Goal: Transaction & Acquisition: Obtain resource

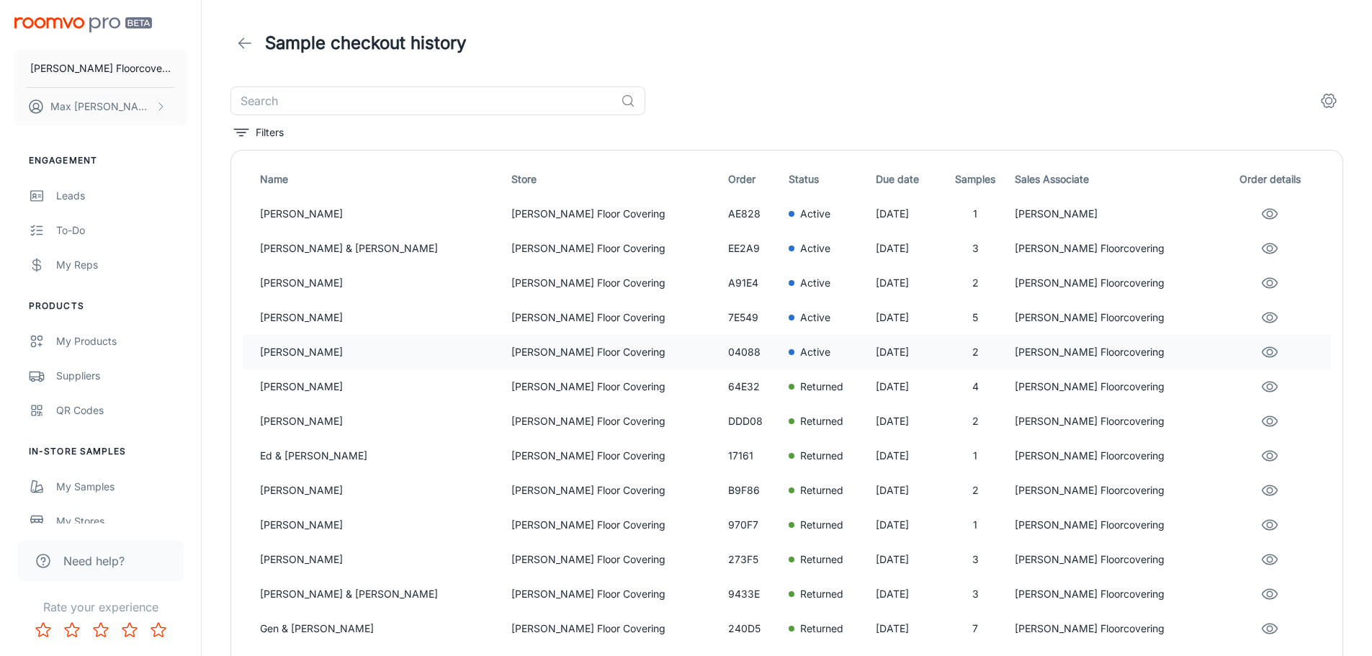
click at [332, 356] on p "[PERSON_NAME]" at bounding box center [380, 352] width 240 height 16
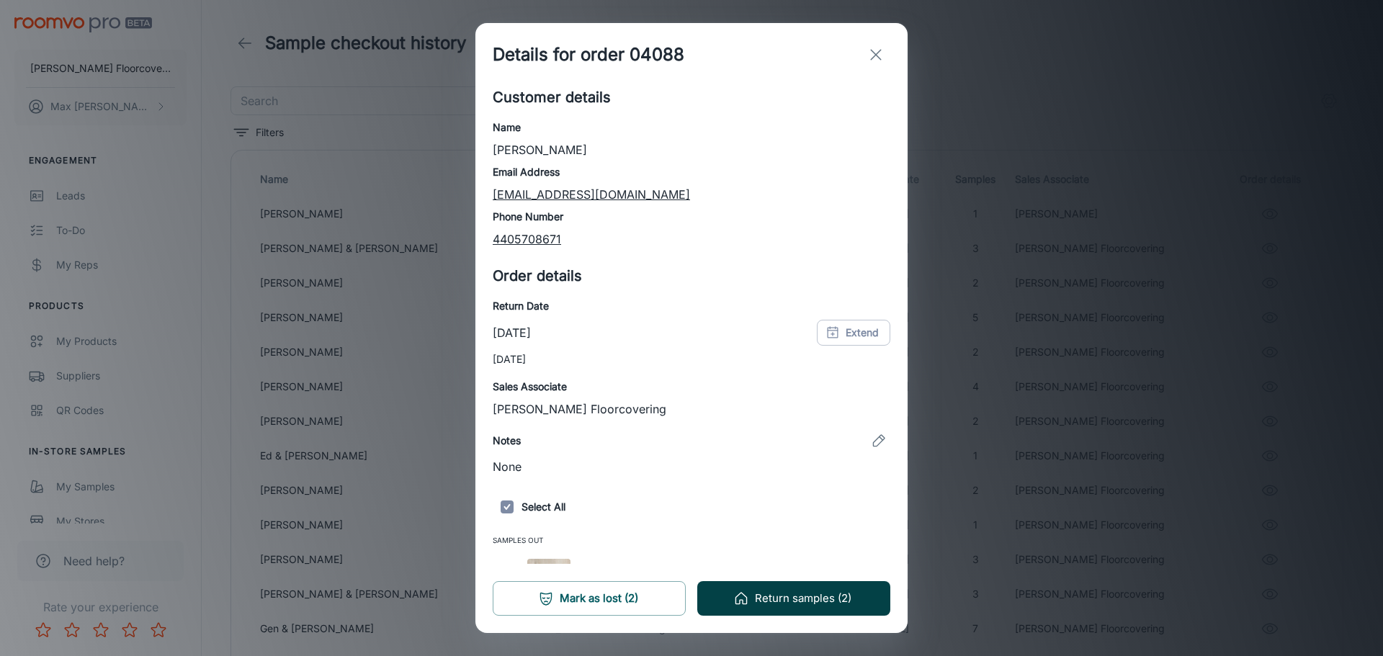
click at [839, 602] on button "Return samples (2)" at bounding box center [793, 598] width 193 height 35
click at [871, 53] on icon "exit" at bounding box center [875, 54] width 17 height 17
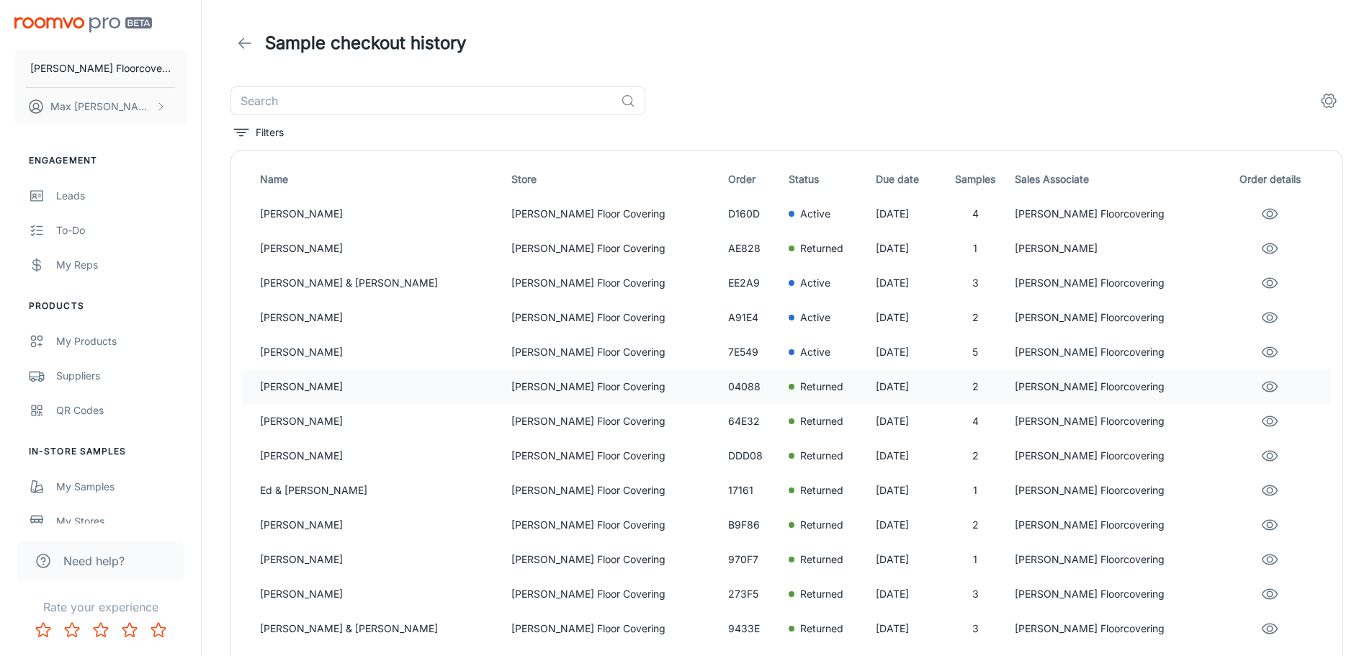
click at [317, 392] on p "[PERSON_NAME]" at bounding box center [380, 387] width 240 height 16
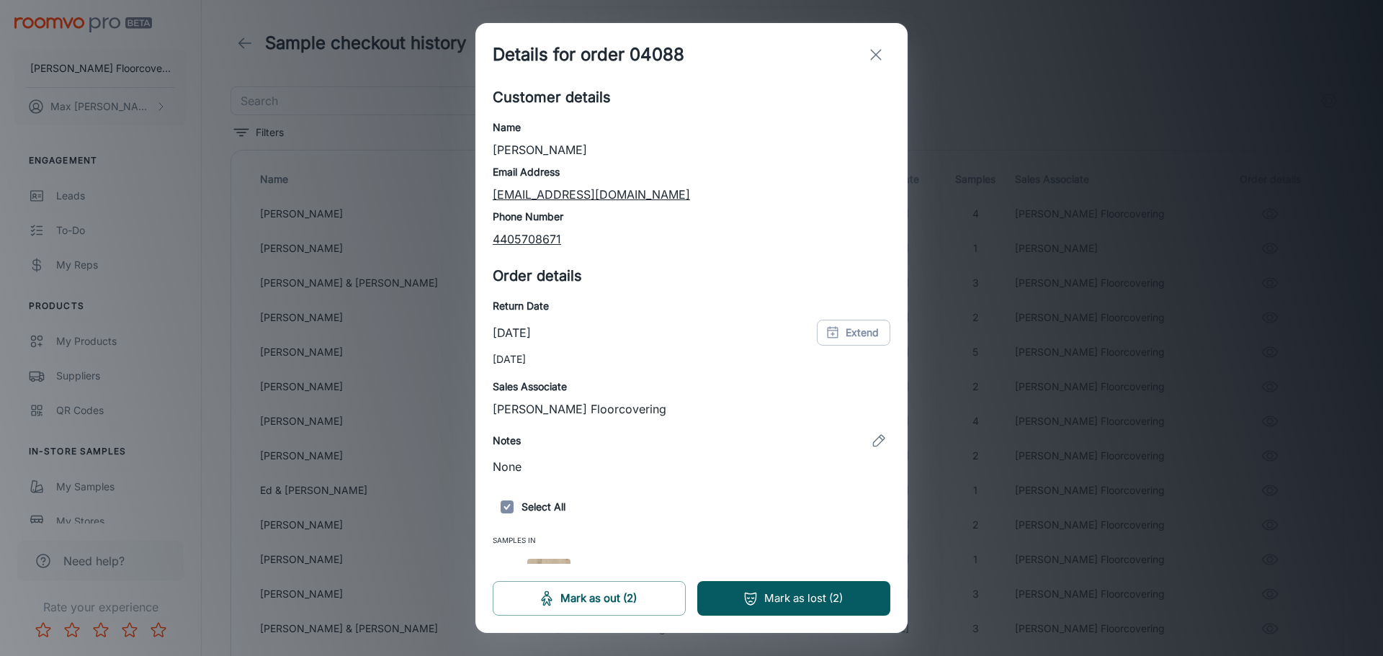
click at [998, 390] on div "Details for order 04088 Customer details Name [PERSON_NAME] Email Address [EMAI…" at bounding box center [691, 328] width 1383 height 656
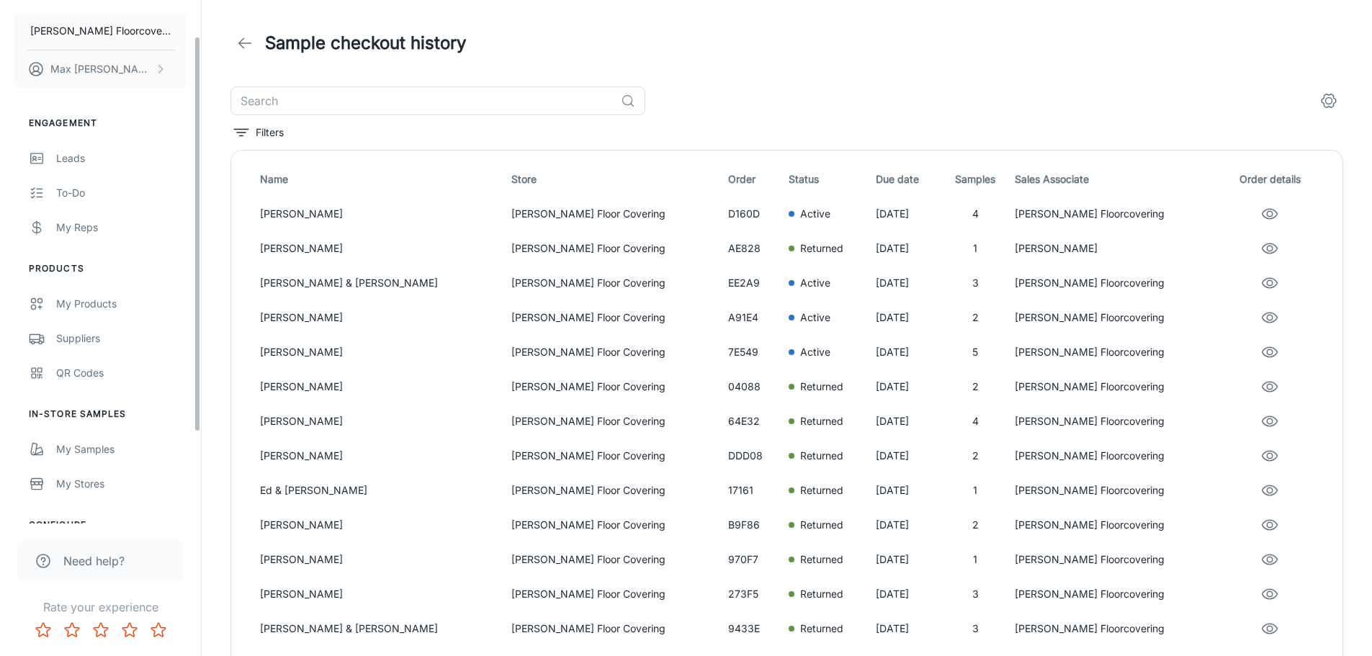
scroll to position [72, 0]
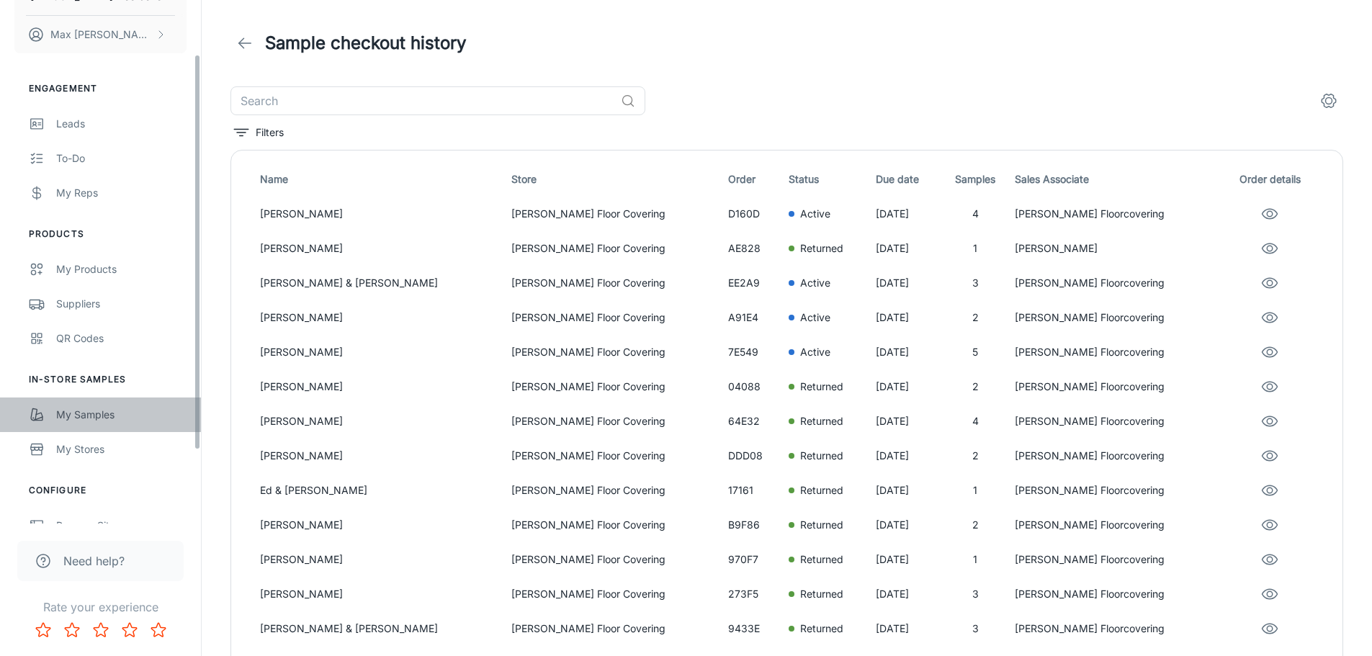
click at [98, 408] on div "My Samples" at bounding box center [121, 415] width 130 height 16
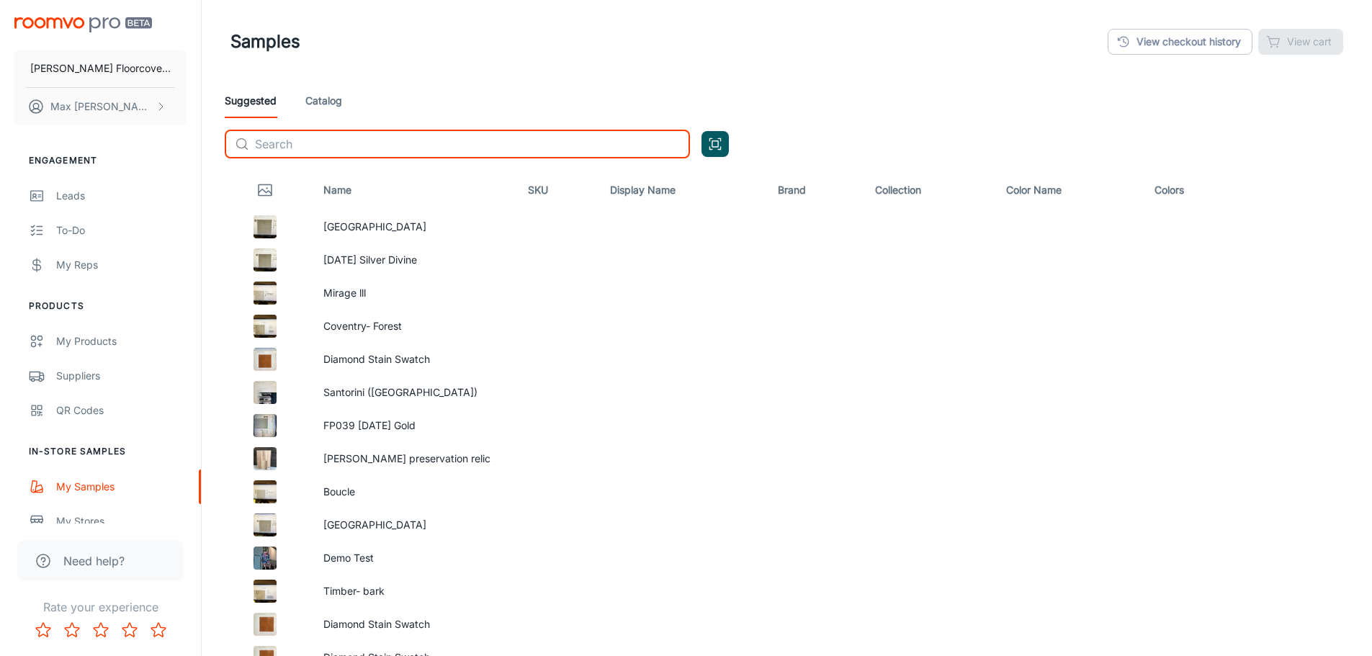
click at [302, 150] on input "text" at bounding box center [472, 144] width 435 height 29
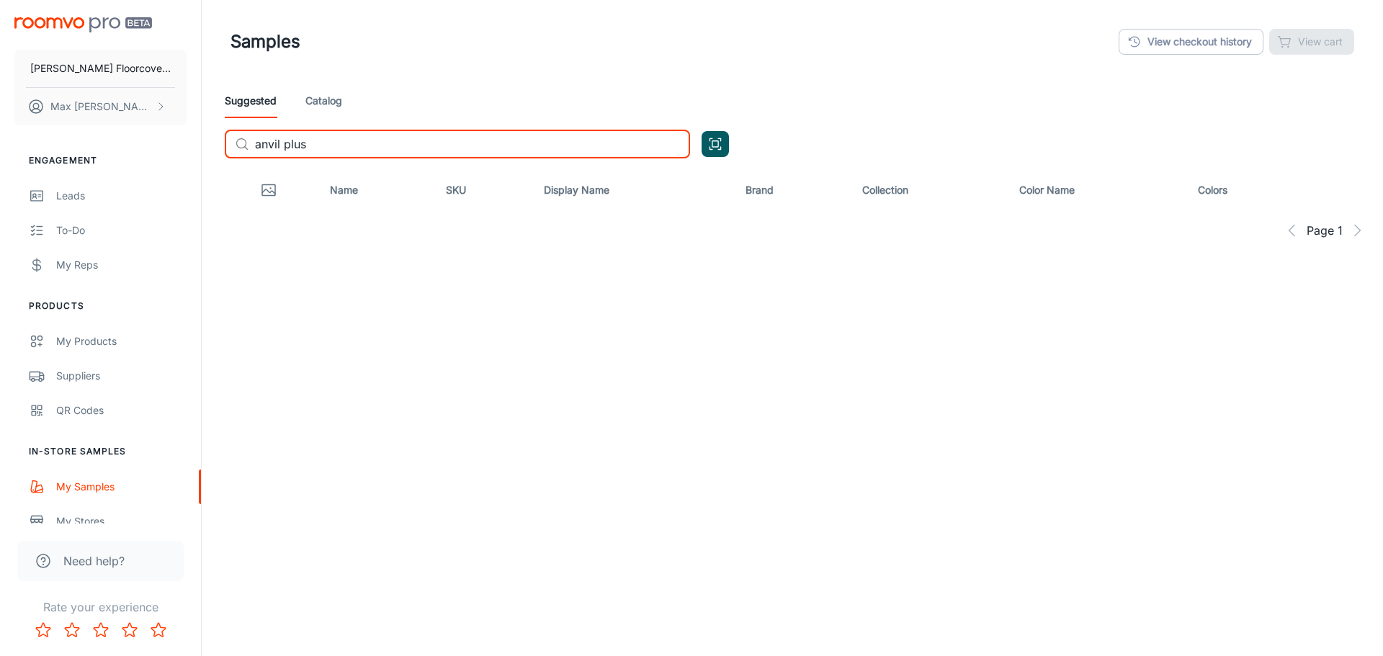
click at [354, 150] on input "anvil plus" at bounding box center [472, 144] width 435 height 29
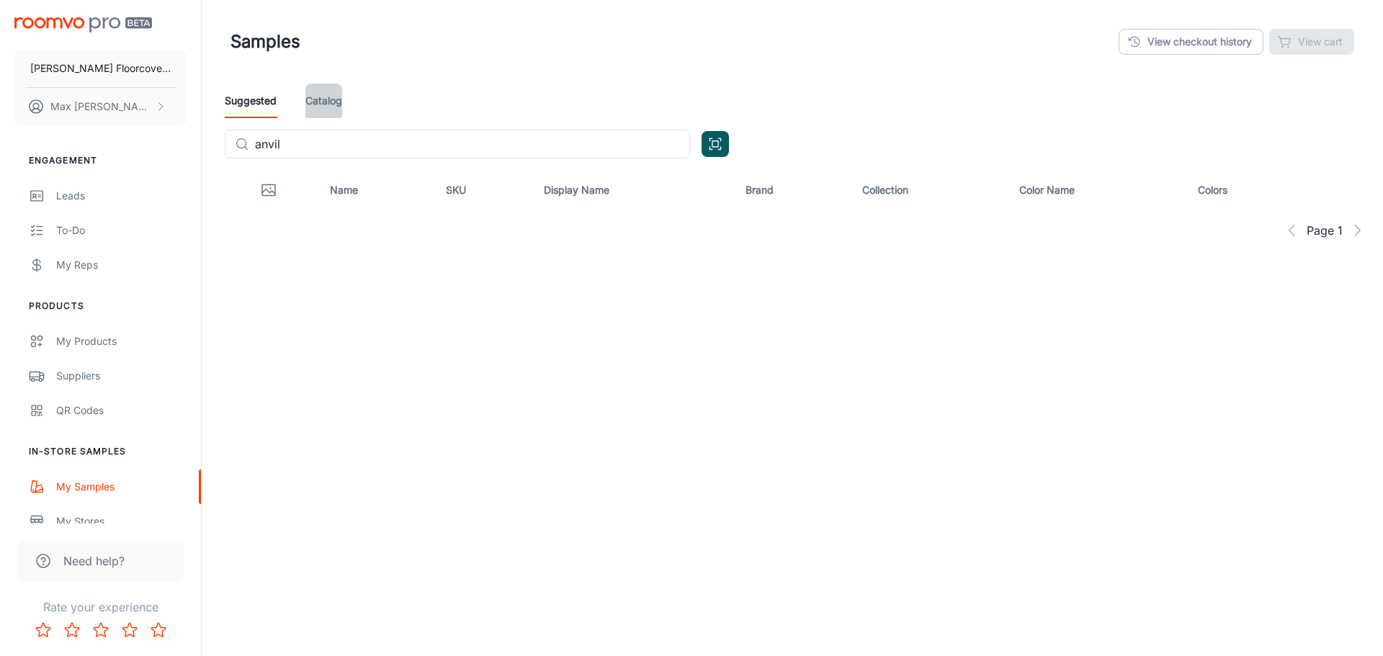
click at [323, 88] on link "Catalog" at bounding box center [323, 101] width 37 height 35
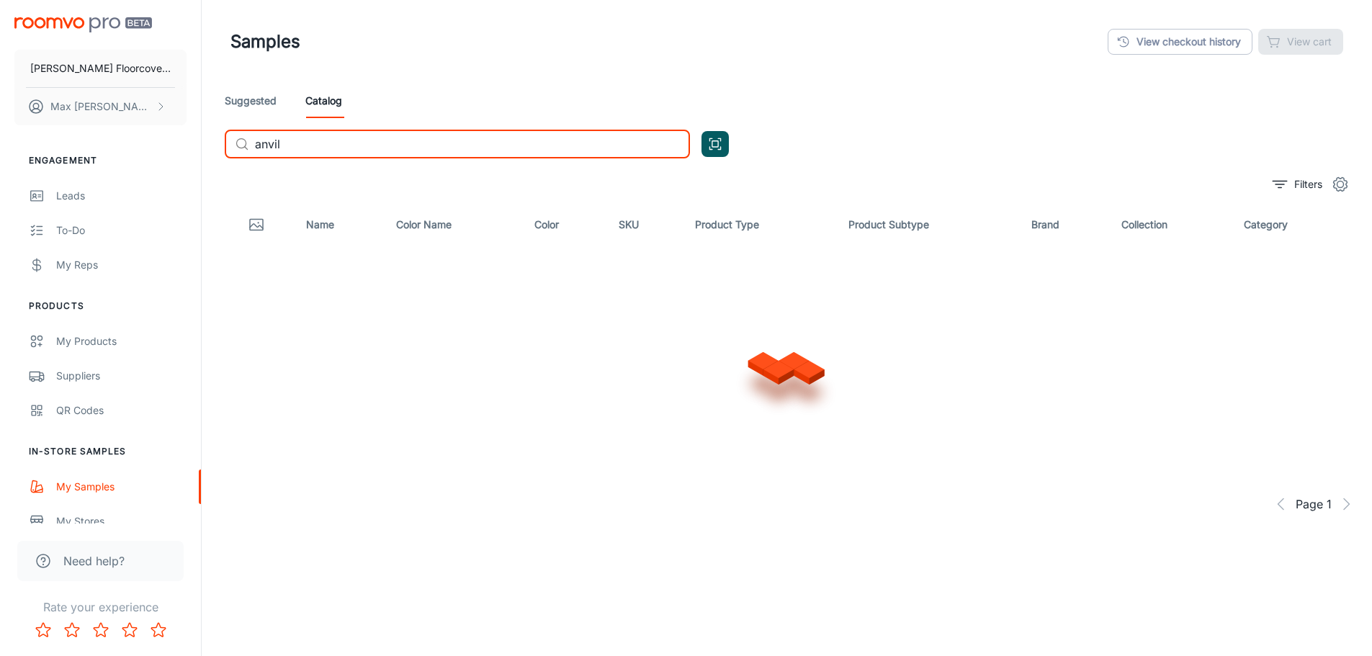
click at [344, 146] on input "anvil" at bounding box center [472, 144] width 435 height 29
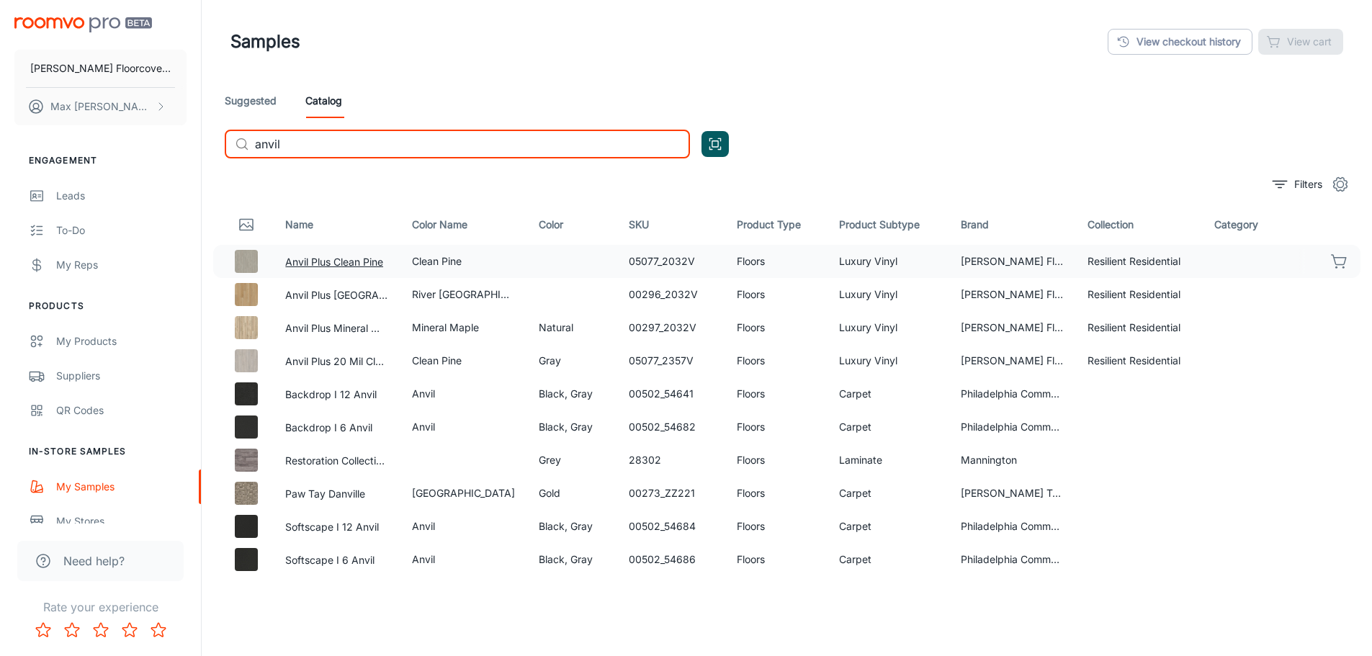
type input "anvil"
click at [342, 259] on button "Anvil Plus Clean Pine" at bounding box center [334, 262] width 98 height 16
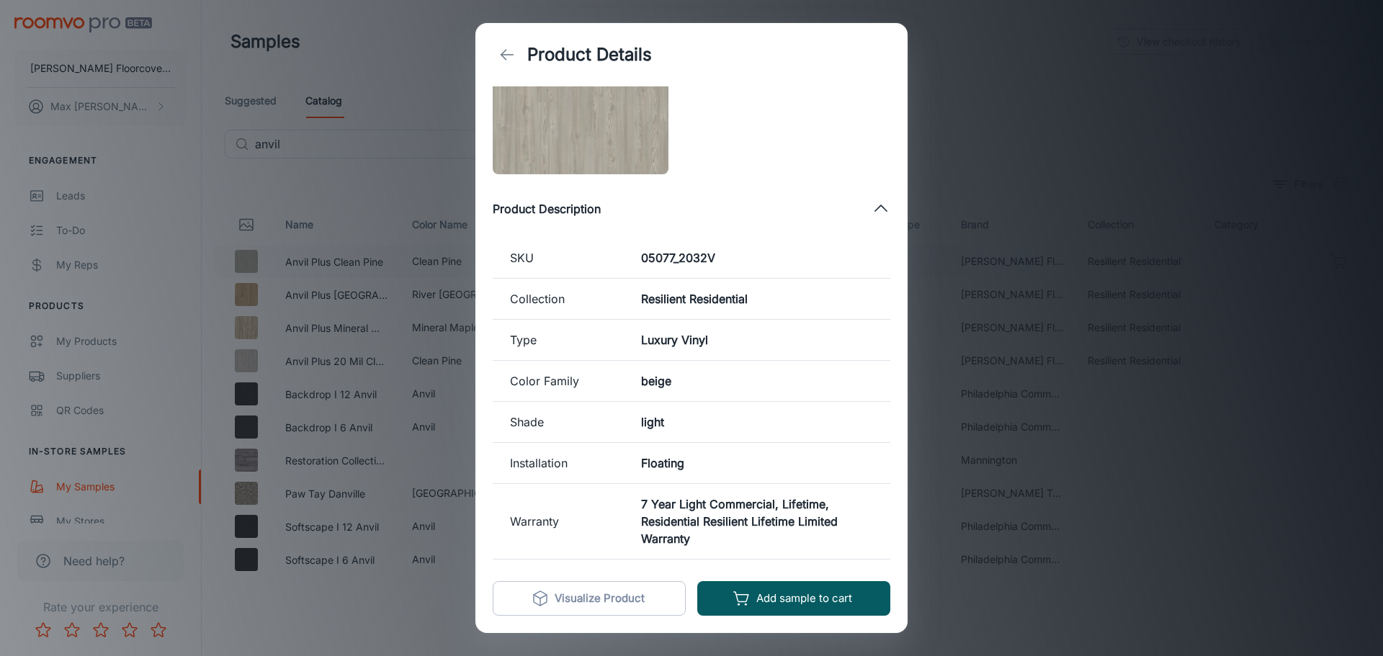
scroll to position [90, 0]
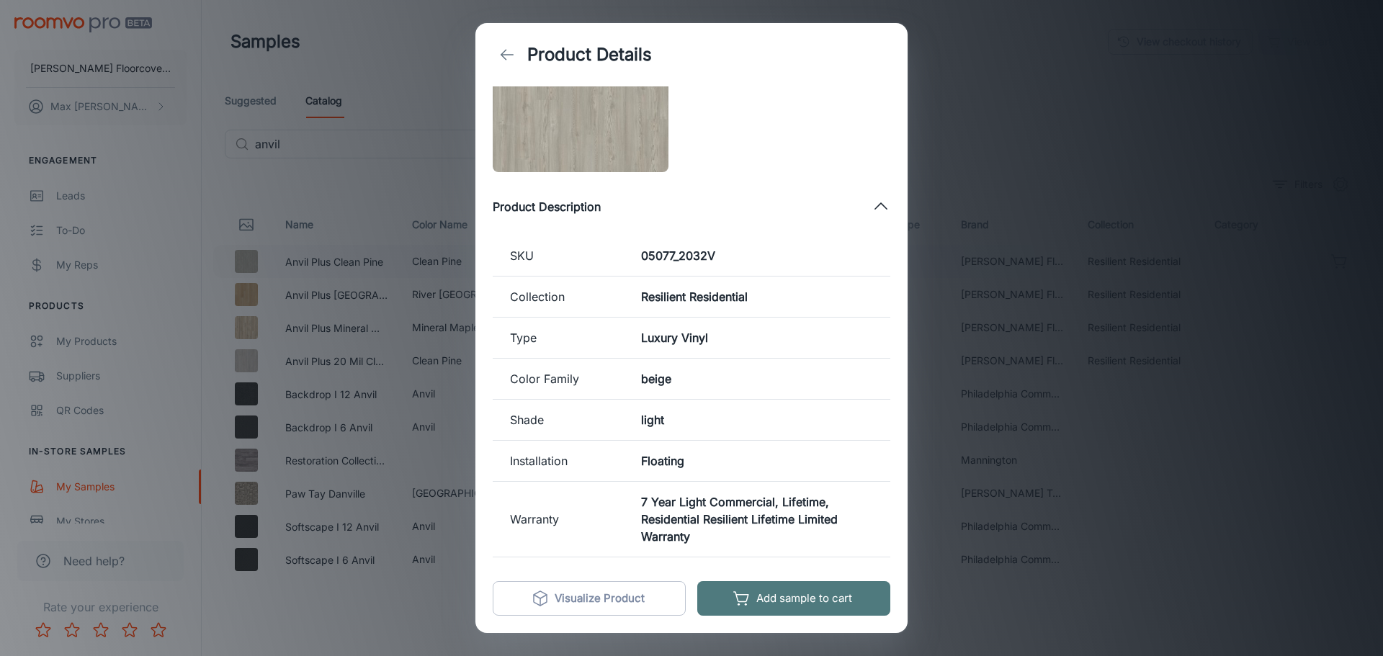
click at [776, 604] on button "Add sample to cart" at bounding box center [793, 598] width 193 height 35
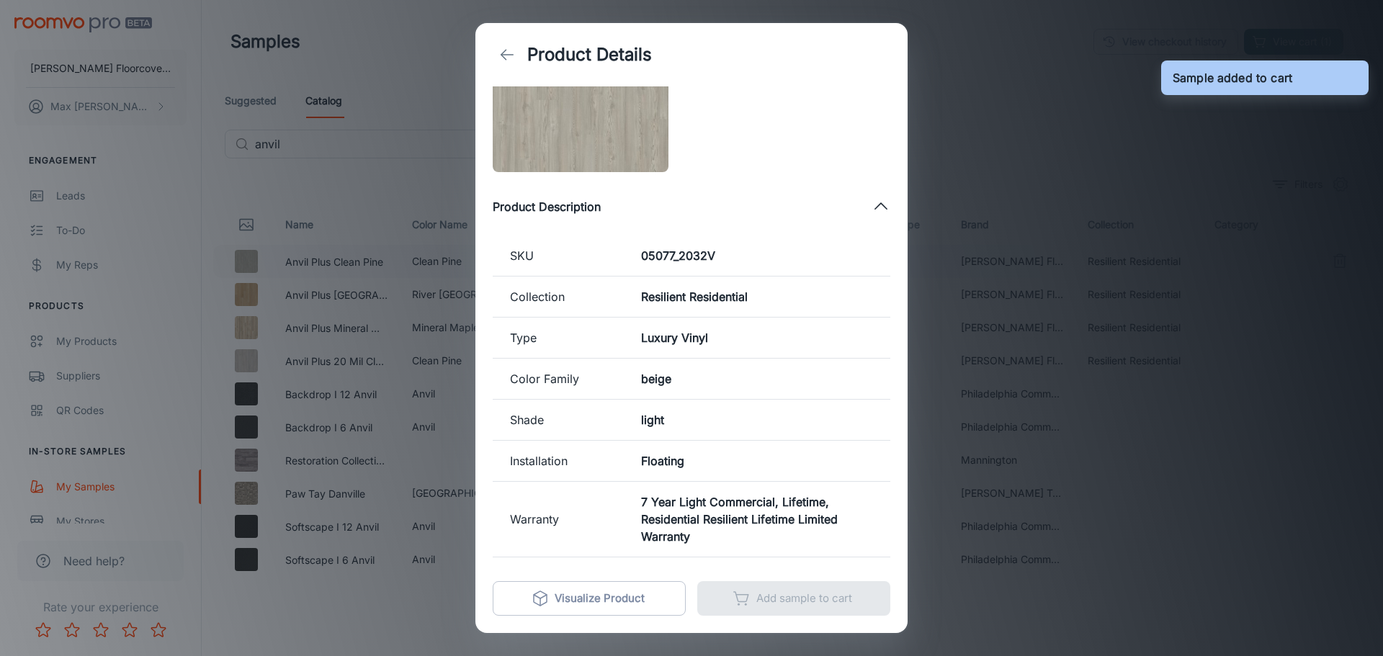
click at [1003, 107] on div "Product Details [PERSON_NAME] Floors Anvil Plus Clean Pine Size : 7" x 48" Prod…" at bounding box center [691, 328] width 1383 height 656
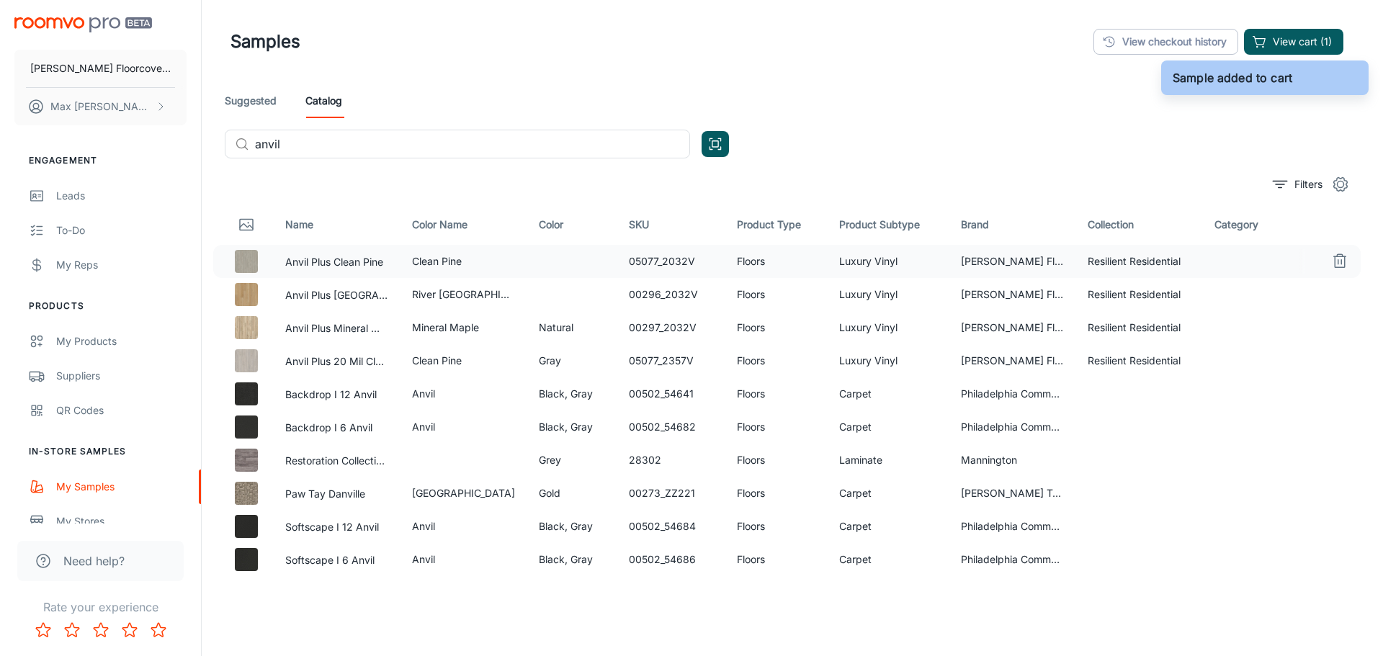
scroll to position [0, 0]
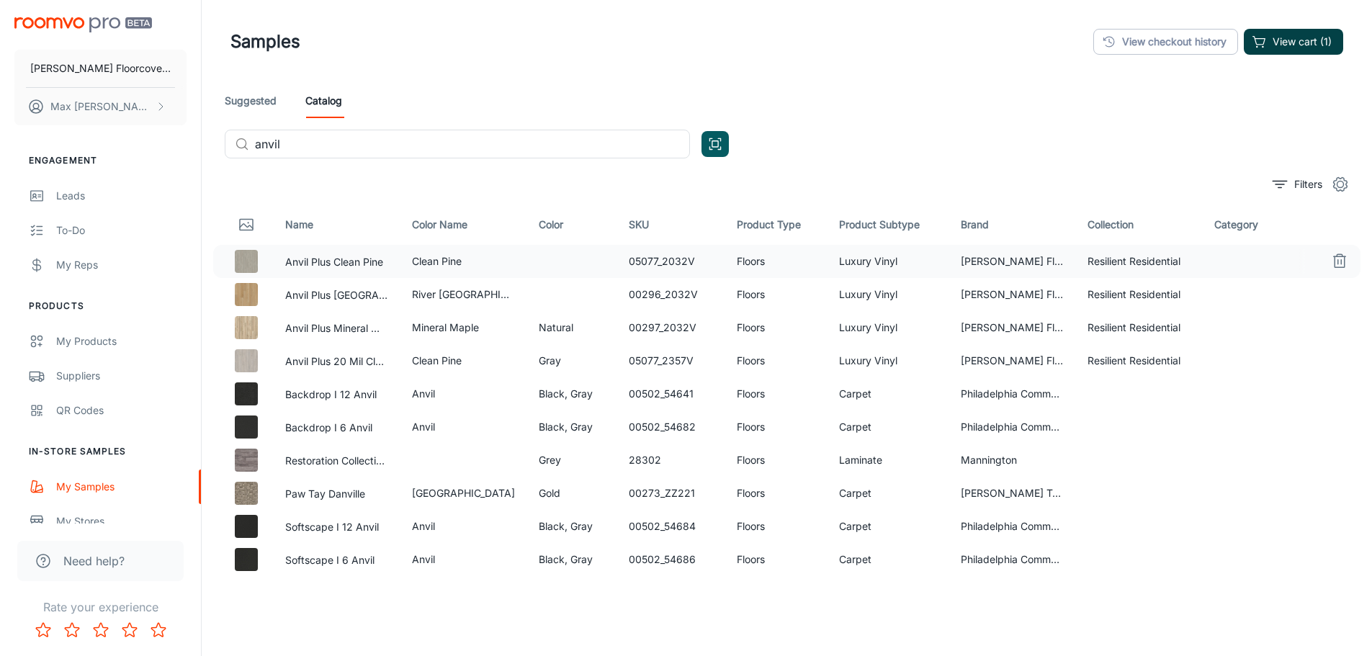
click at [1285, 42] on button "View cart (1)" at bounding box center [1293, 42] width 99 height 26
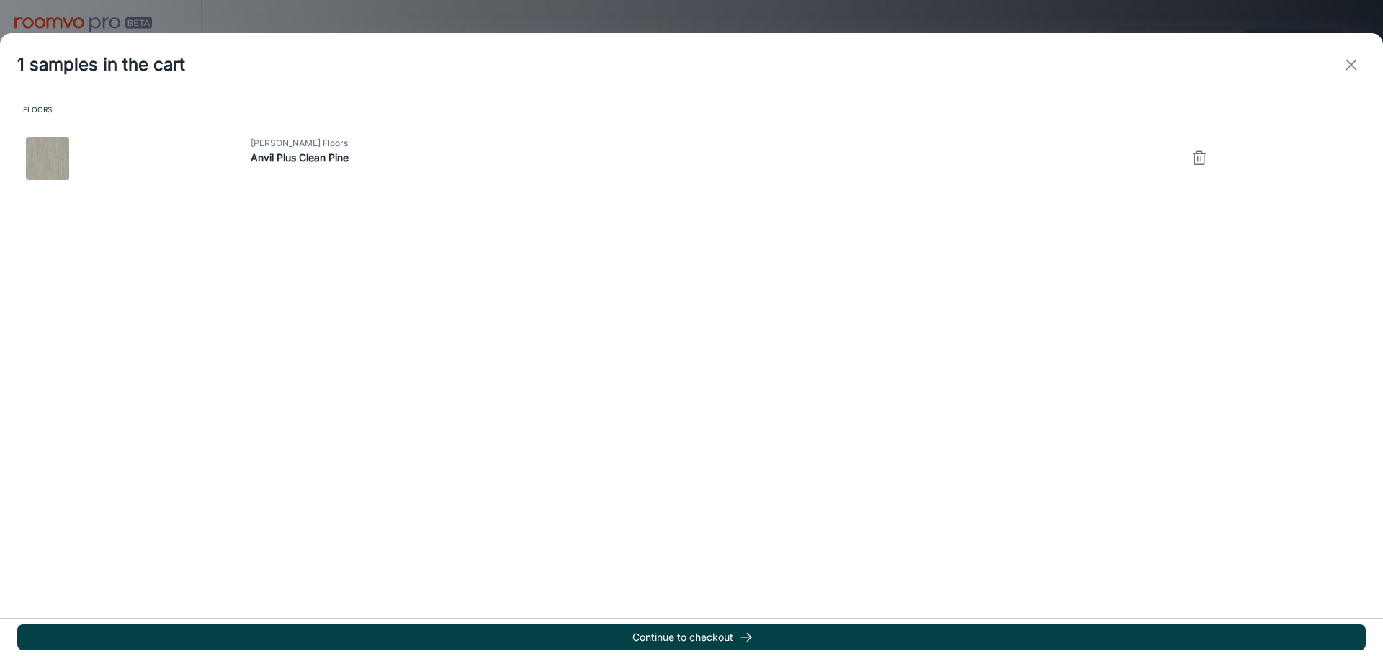
click at [699, 641] on button "Continue to checkout" at bounding box center [691, 637] width 1348 height 26
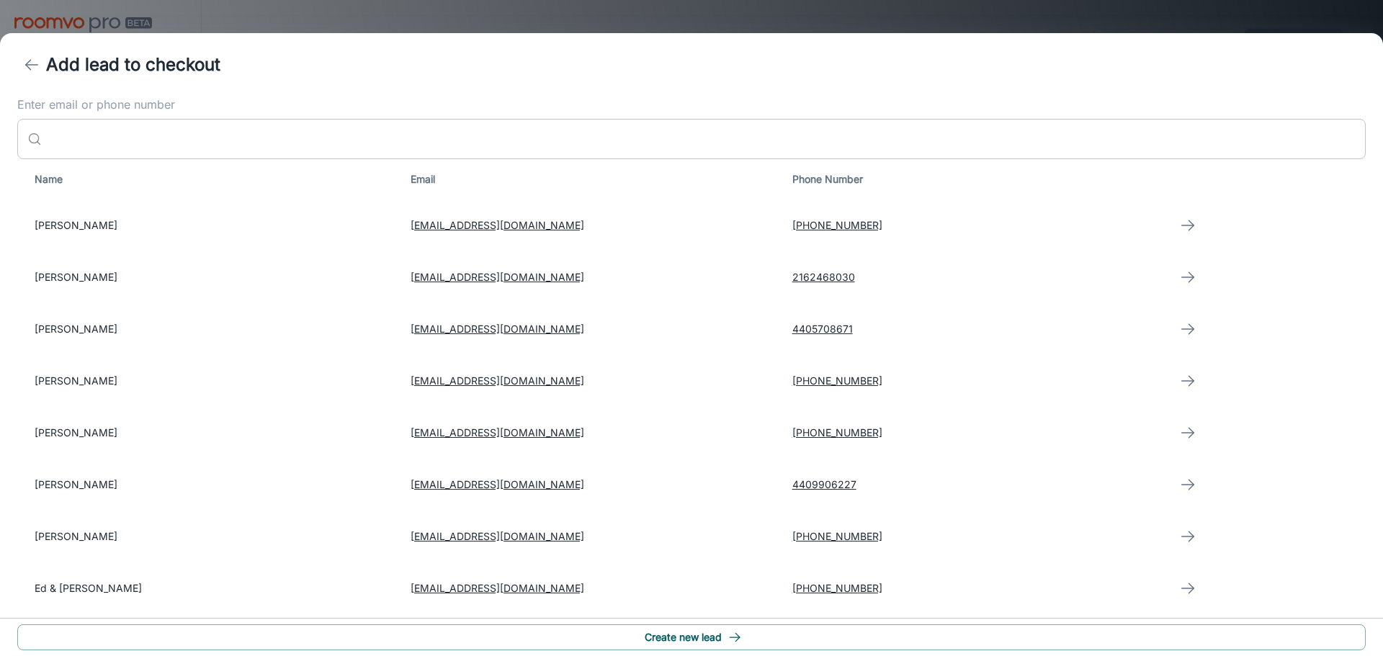
click at [94, 132] on input "Enter email or phone number" at bounding box center [707, 139] width 1318 height 40
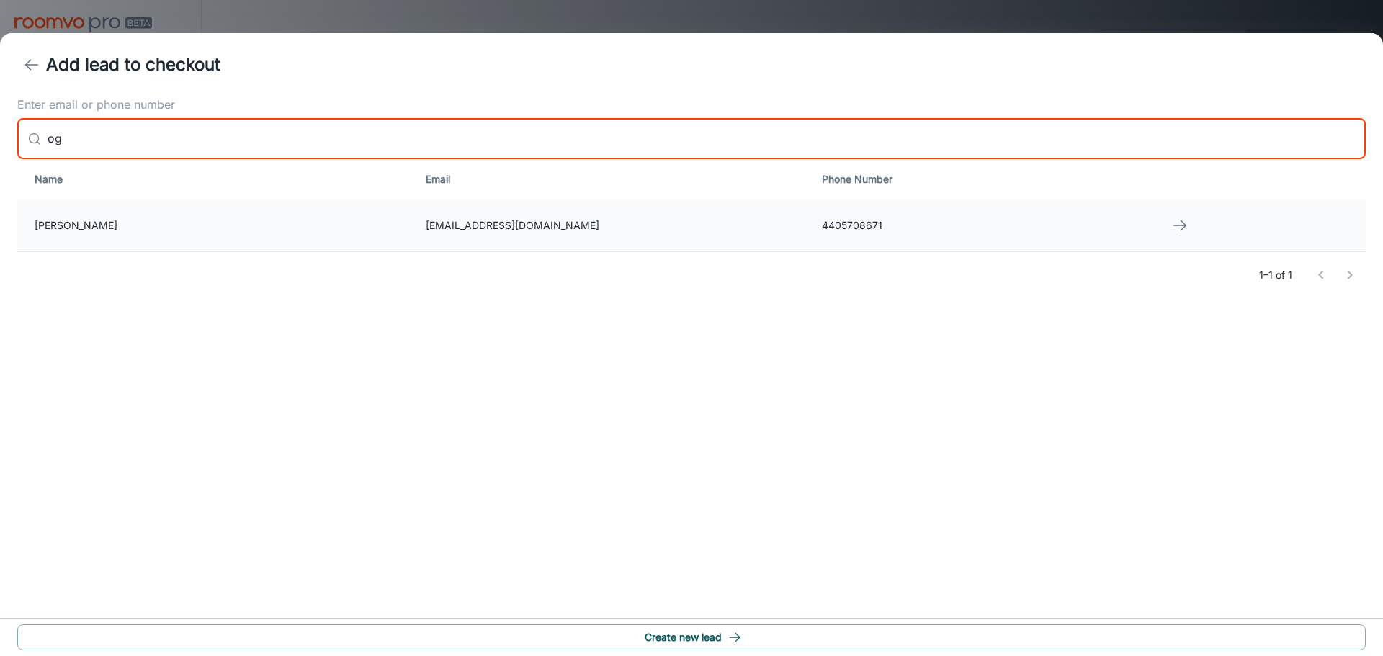
type input "og"
click at [163, 231] on td "[PERSON_NAME]" at bounding box center [215, 225] width 397 height 52
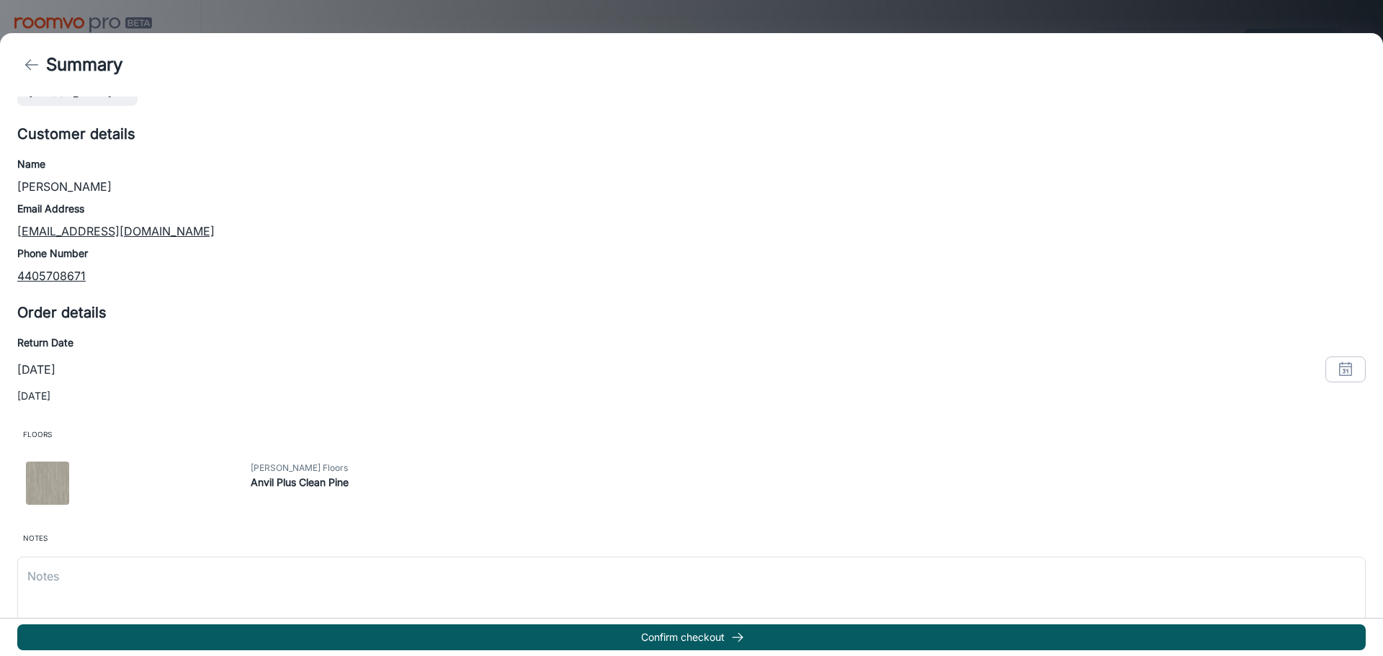
scroll to position [68, 0]
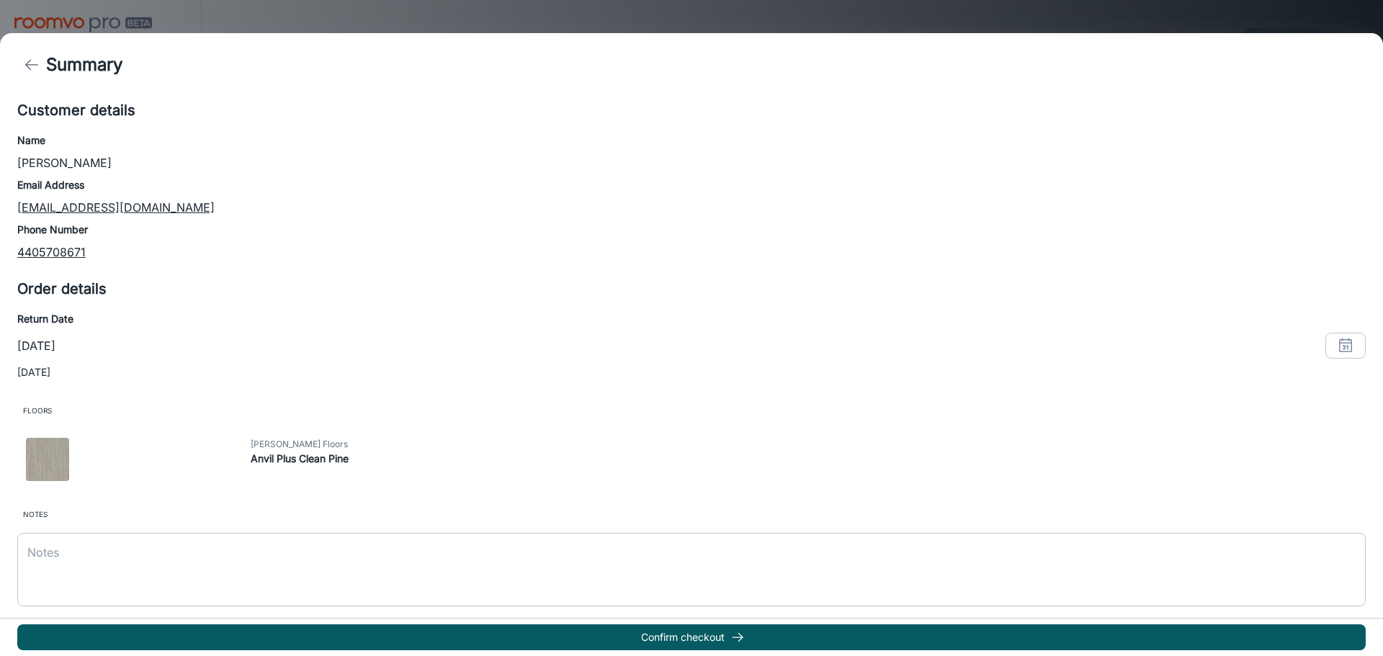
click at [714, 585] on textarea at bounding box center [691, 569] width 1328 height 50
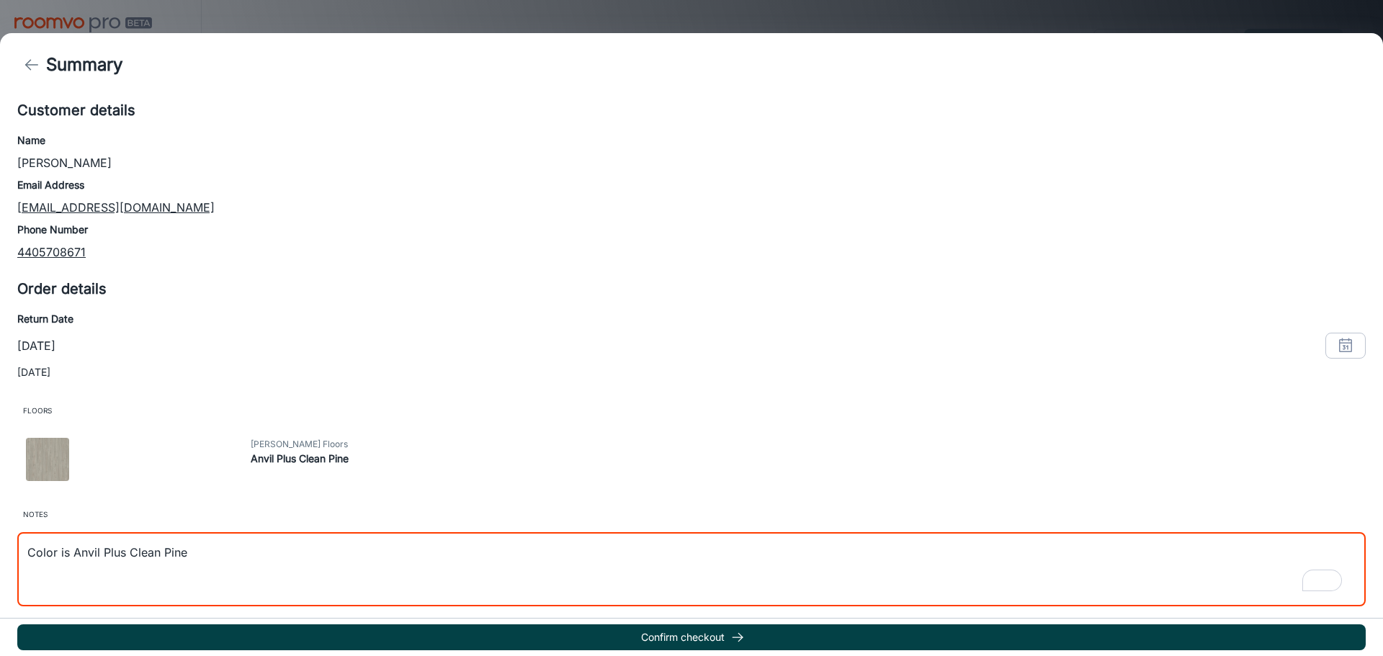
type textarea "Color is Anvil Plus Clean Pine"
click at [668, 632] on button "Confirm checkout" at bounding box center [691, 637] width 1348 height 26
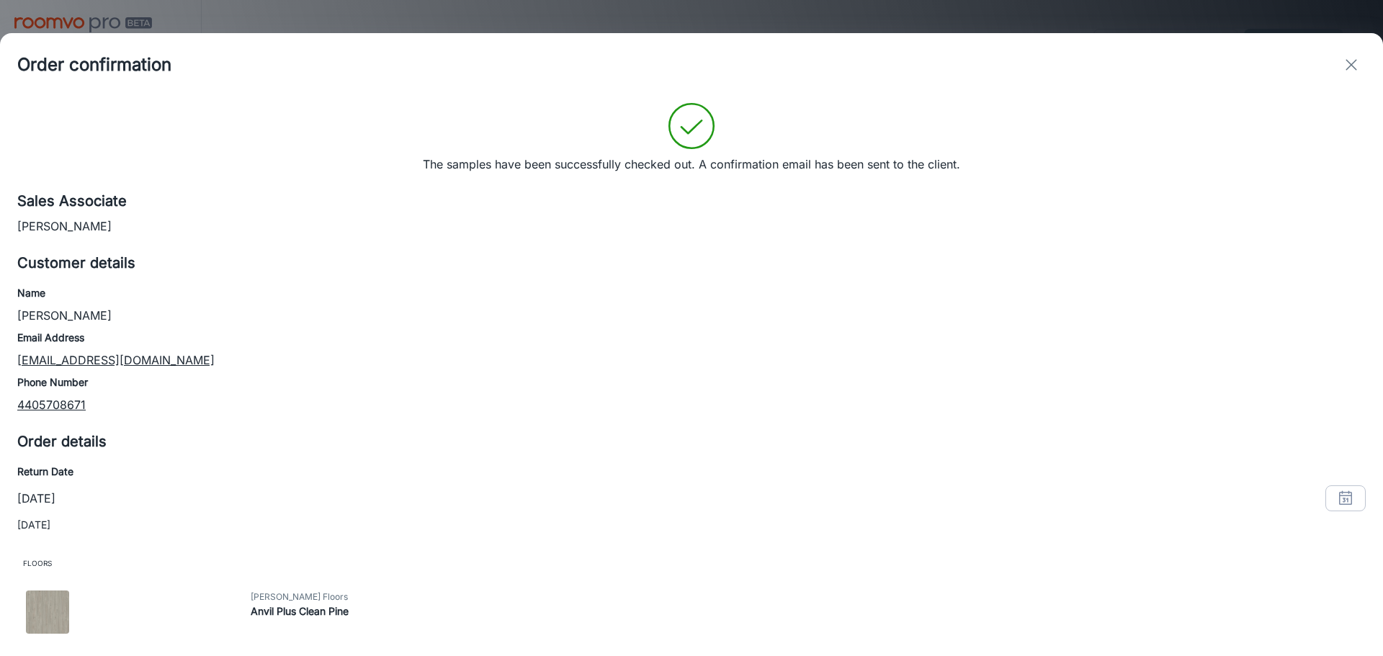
click at [746, 225] on p "[PERSON_NAME]" at bounding box center [691, 225] width 1348 height 17
click at [434, 14] on div at bounding box center [691, 328] width 1383 height 656
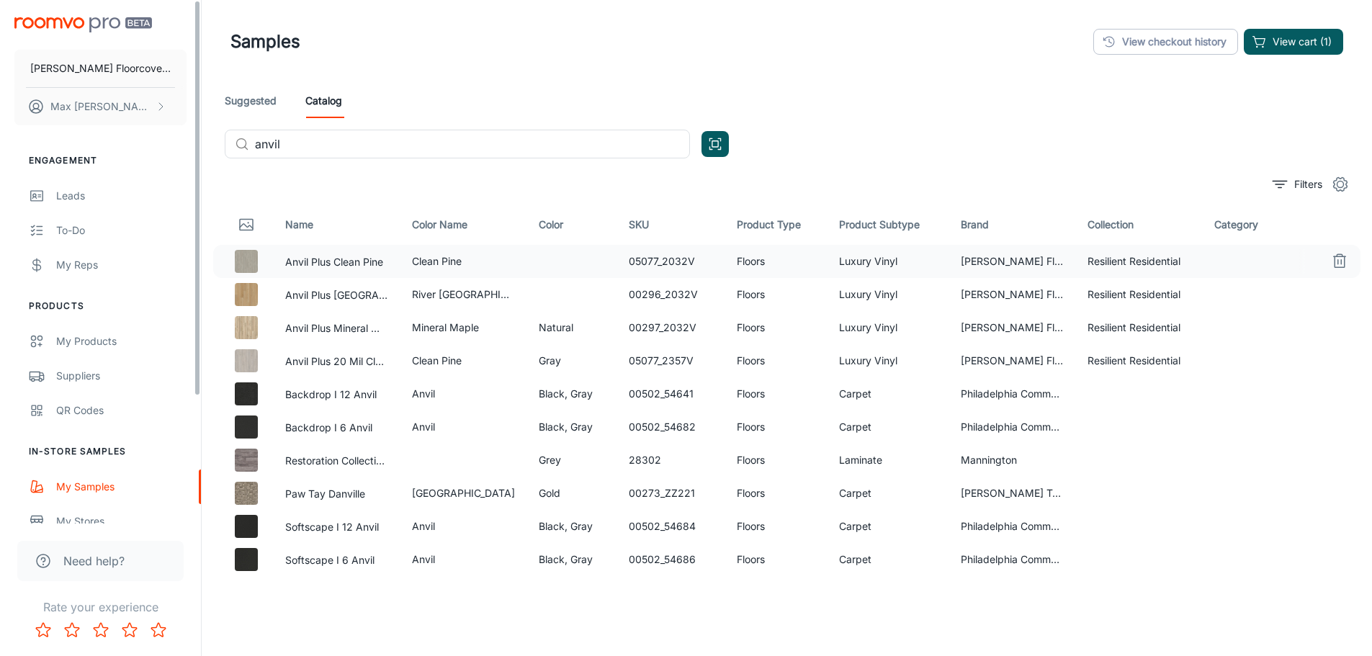
click at [87, 24] on img "scrollable content" at bounding box center [83, 24] width 138 height 15
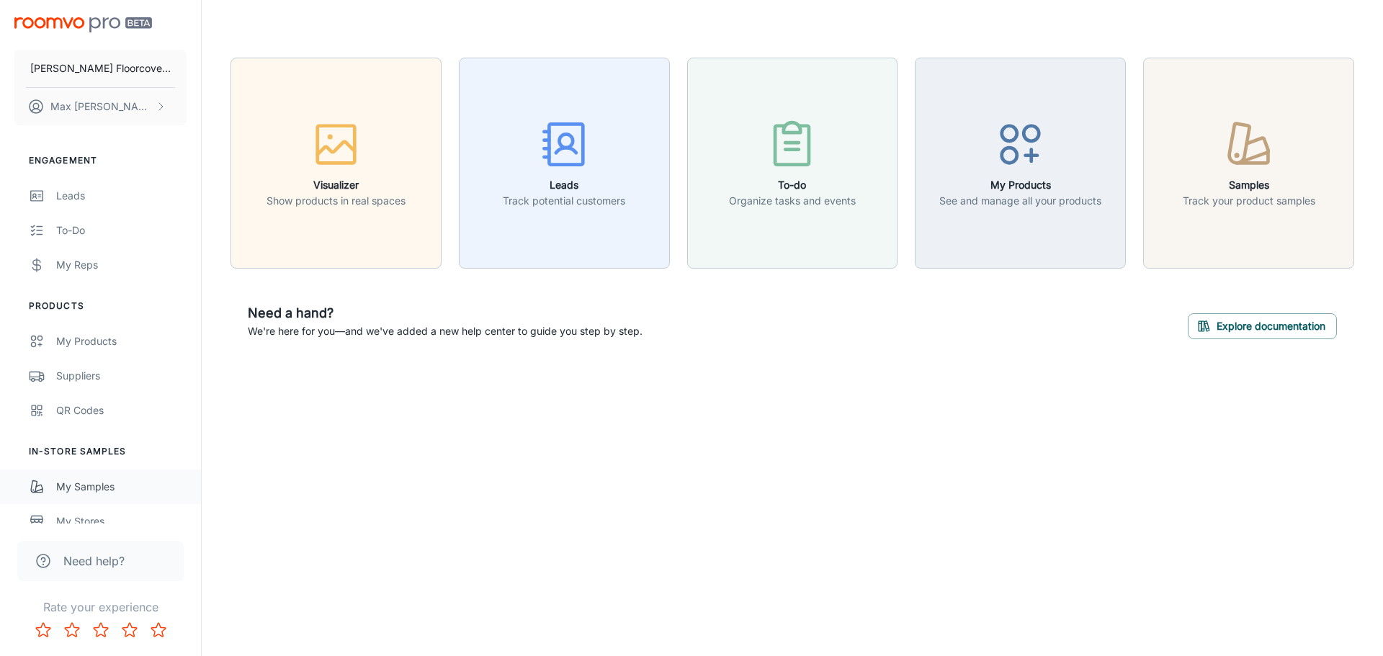
click at [89, 480] on div "My Samples" at bounding box center [121, 487] width 130 height 16
